Goal: Task Accomplishment & Management: Use online tool/utility

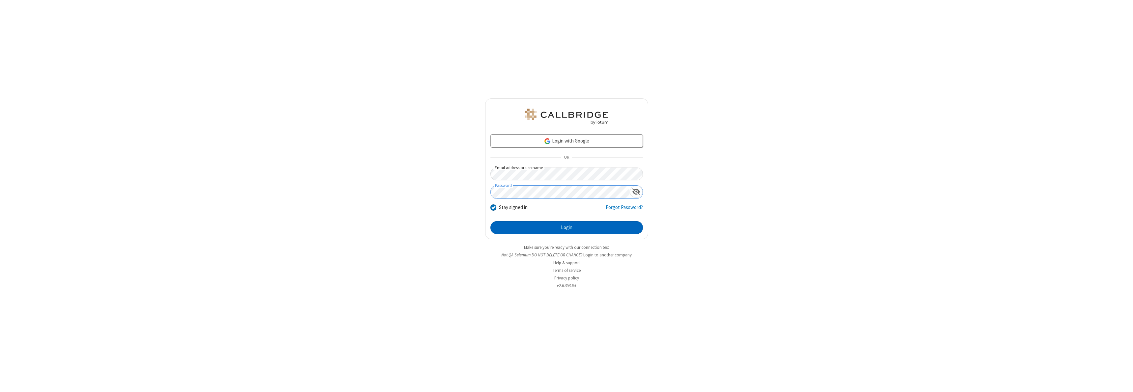
click at [566, 228] on button "Login" at bounding box center [566, 227] width 152 height 13
